Goal: Navigation & Orientation: Find specific page/section

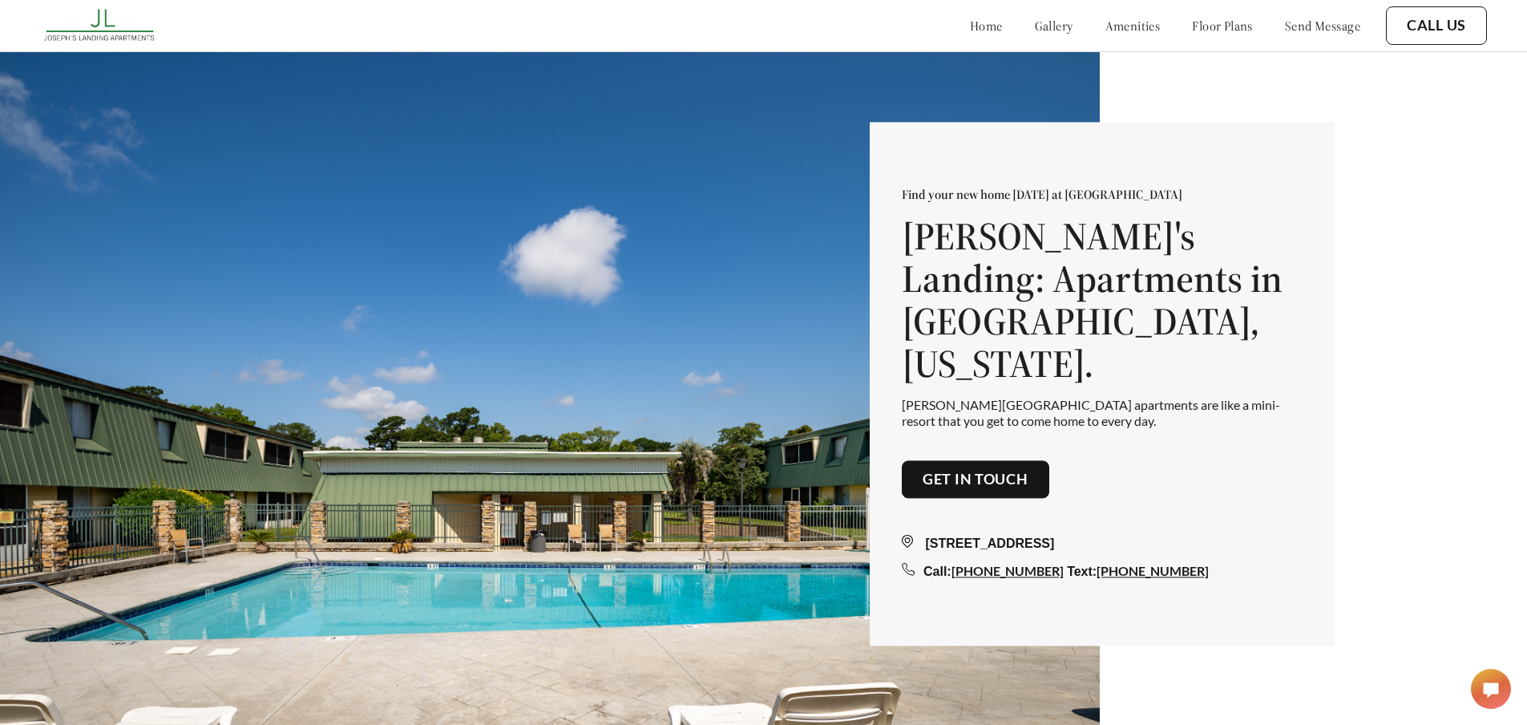
click at [1195, 23] on link "floor plans" at bounding box center [1222, 26] width 61 height 16
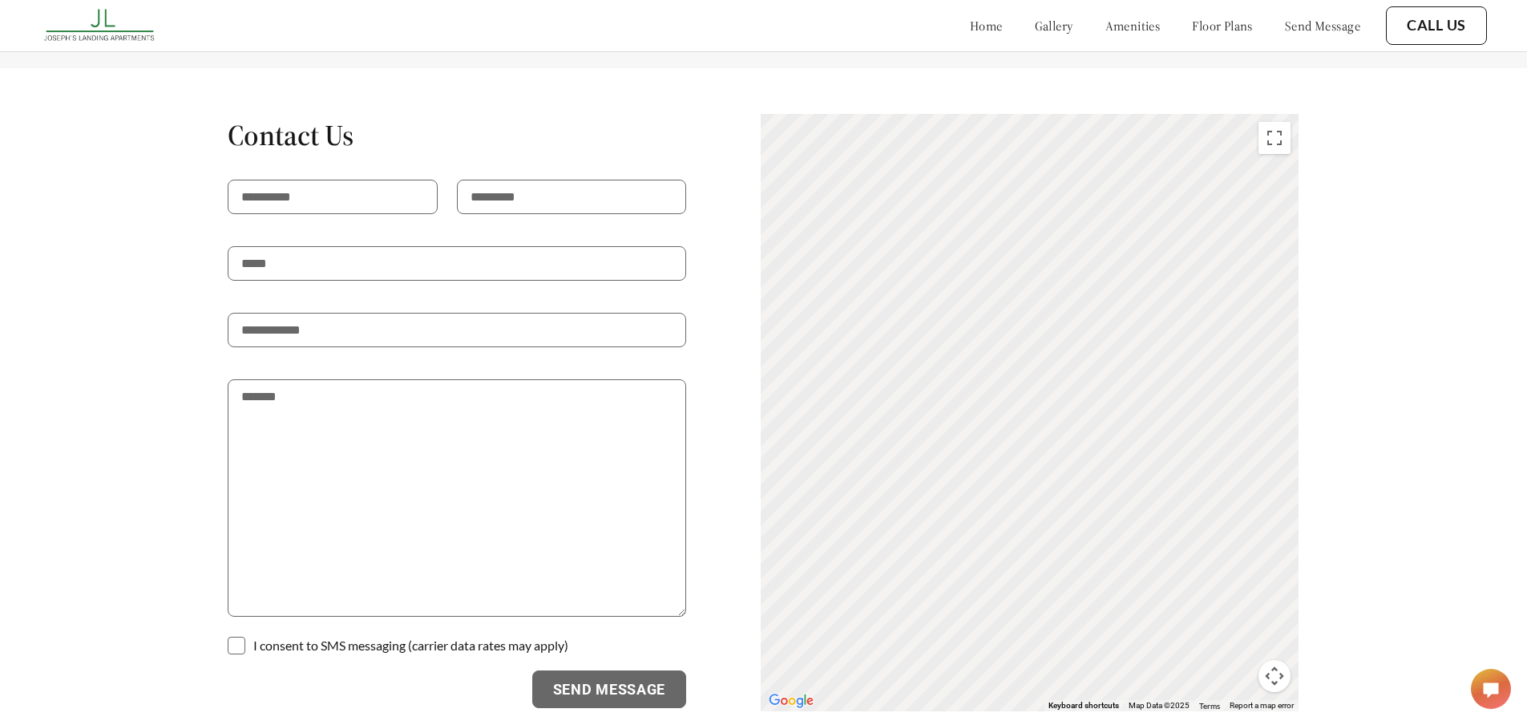
scroll to position [3090, 0]
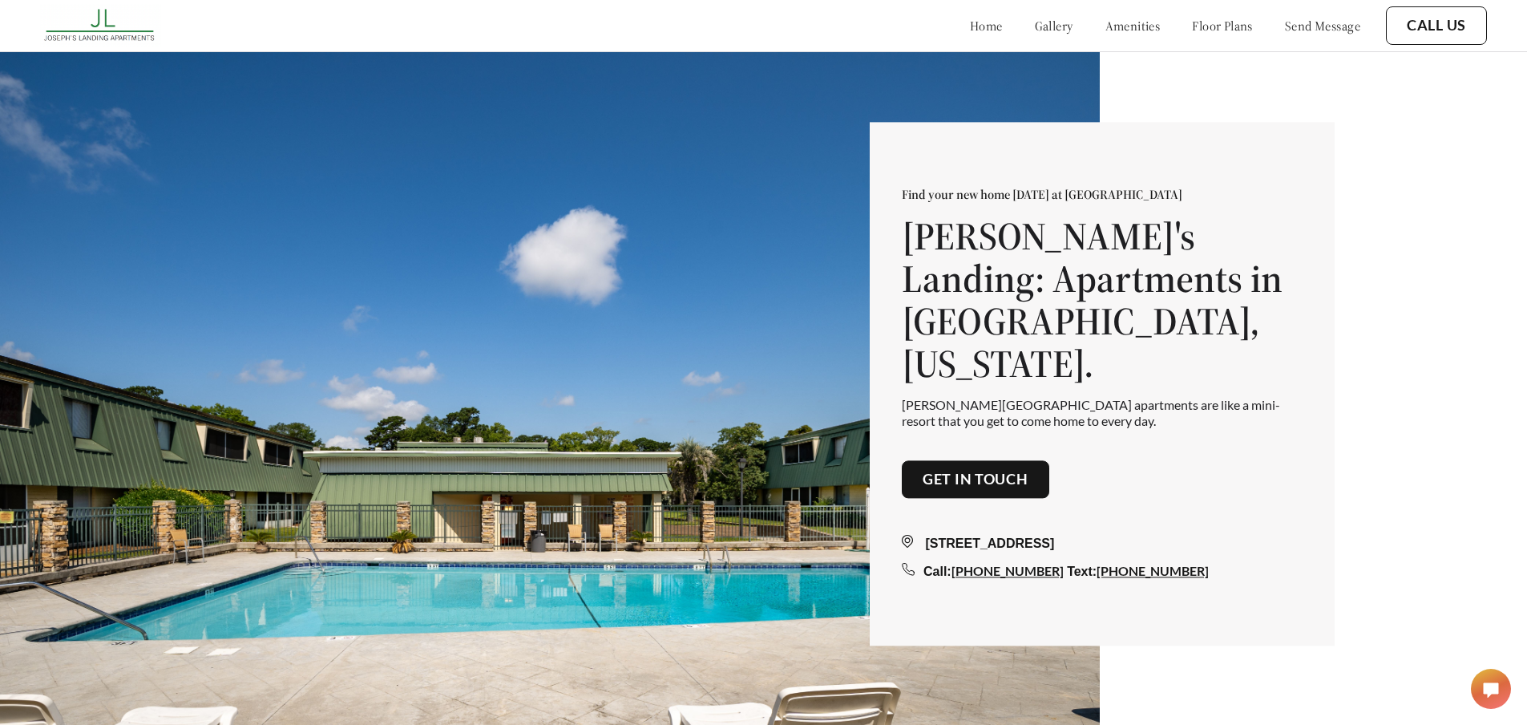
click at [1199, 26] on link "floor plans" at bounding box center [1222, 26] width 61 height 16
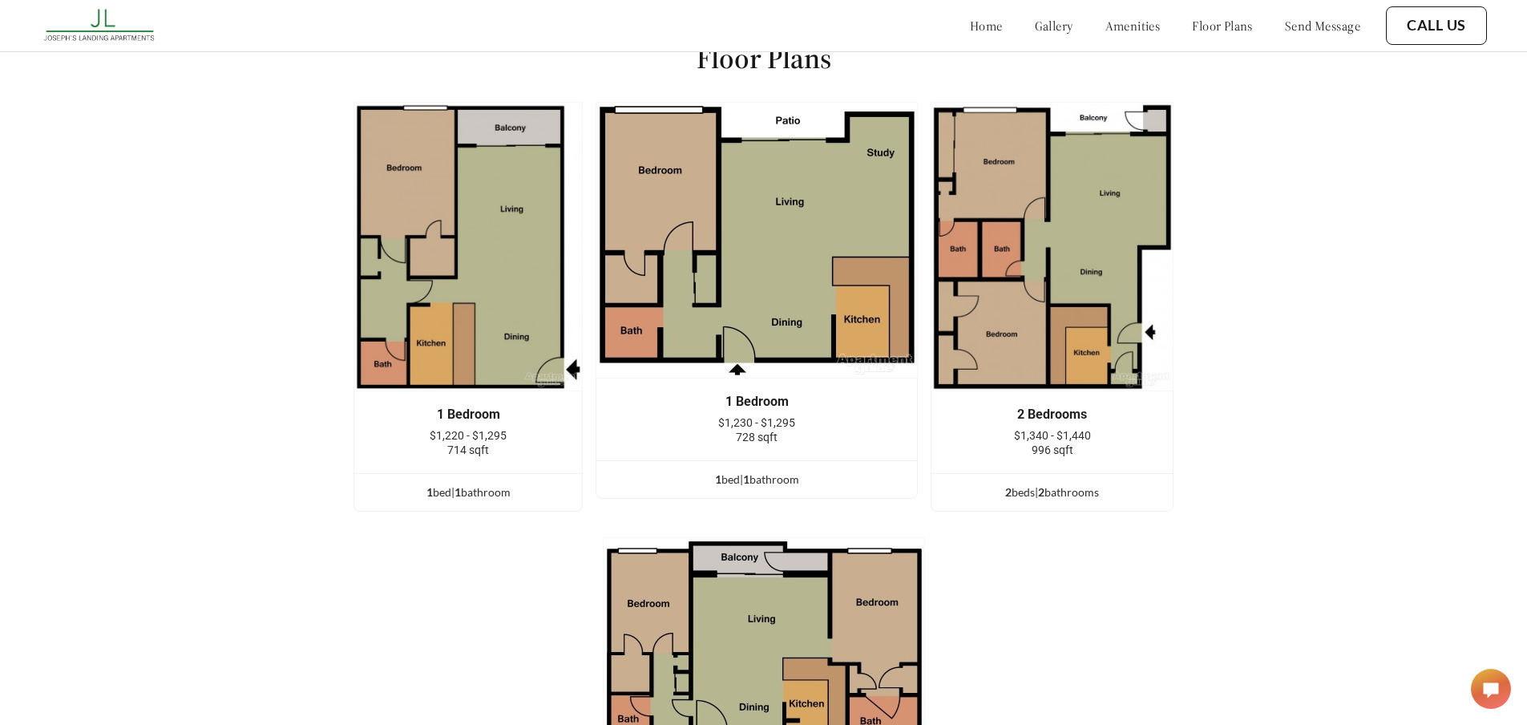
scroll to position [2088, 0]
